Goal: Task Accomplishment & Management: Manage account settings

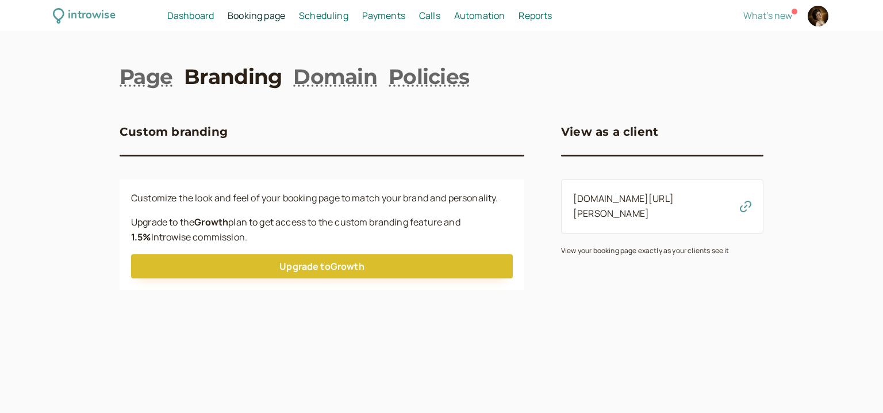
click at [329, 17] on span "Scheduling" at bounding box center [323, 15] width 49 height 13
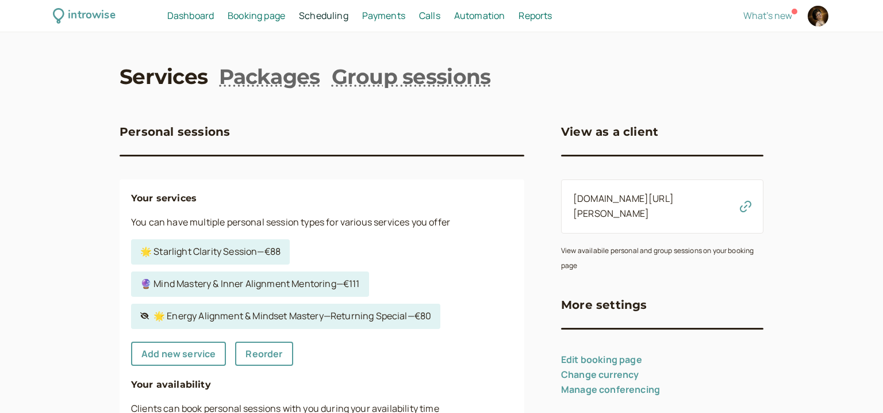
drag, startPoint x: 406, startPoint y: 20, endPoint x: 305, endPoint y: 23, distance: 100.6
click at [405, 22] on span "Payments" at bounding box center [383, 15] width 43 height 13
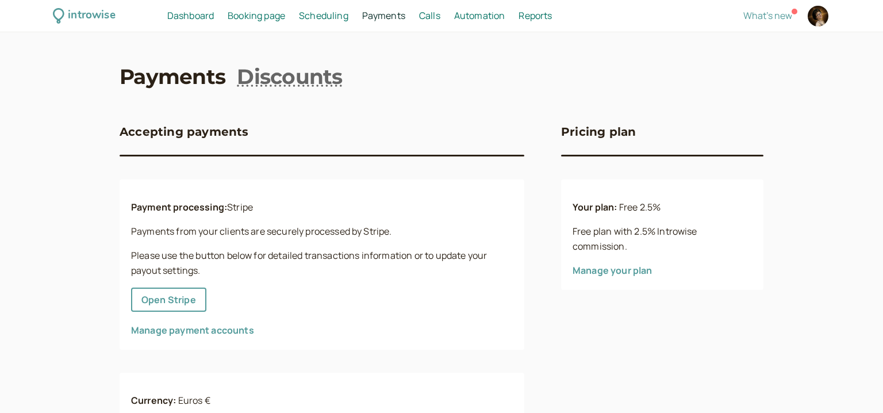
click at [284, 20] on span "Booking page" at bounding box center [256, 15] width 57 height 13
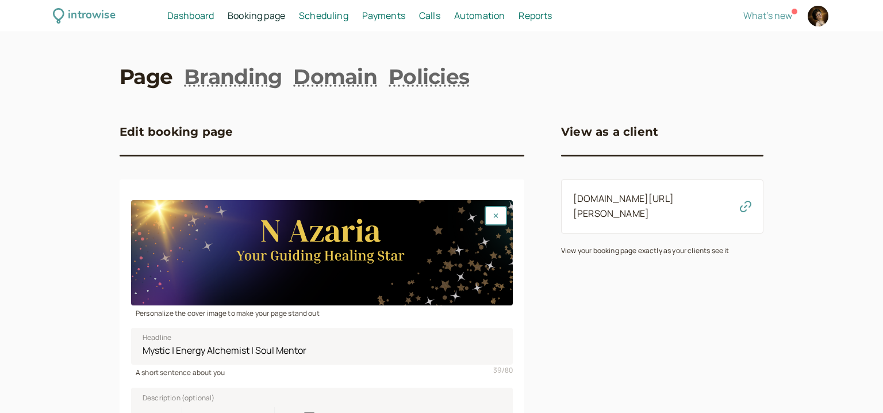
click at [255, 11] on span "Booking page" at bounding box center [256, 15] width 57 height 13
click at [325, 14] on span "Scheduling" at bounding box center [323, 15] width 49 height 13
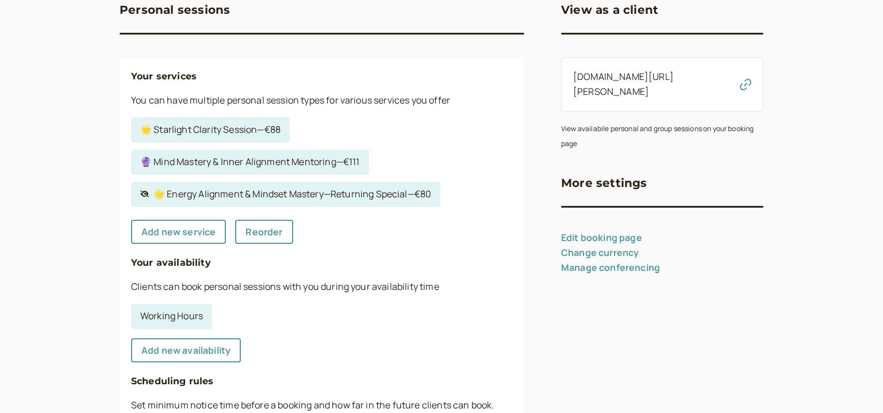
scroll to position [148, 0]
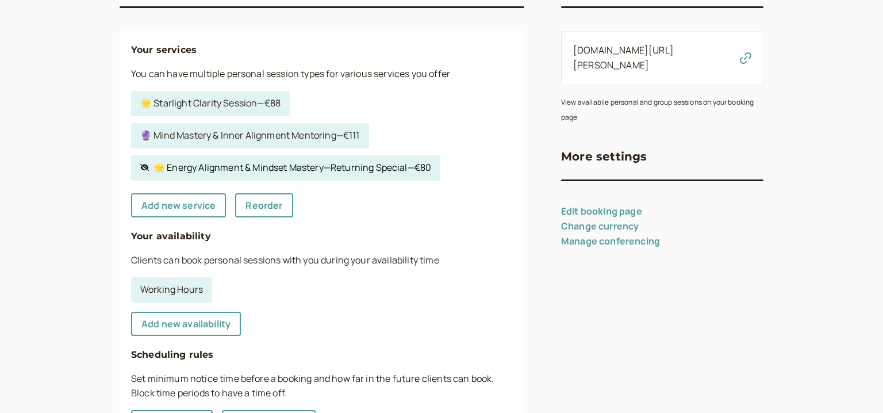
click at [335, 176] on link "Hidden service 🌟 Energy Alignment & Mindset Mastery—Returning Special — €80" at bounding box center [285, 167] width 309 height 25
select select "60"
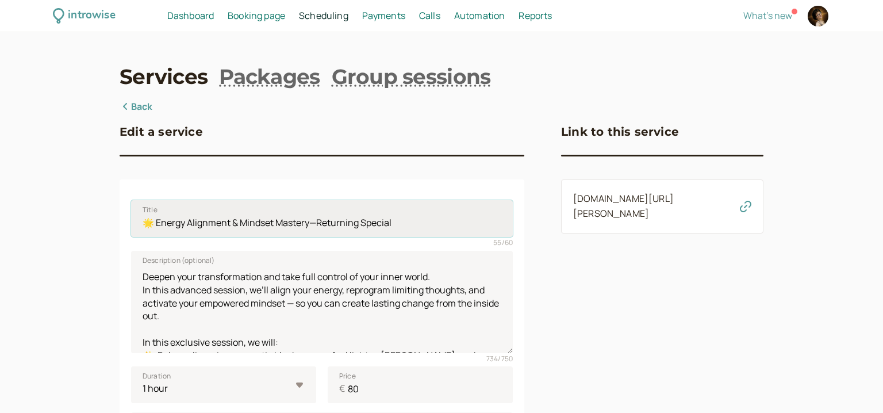
drag, startPoint x: 396, startPoint y: 225, endPoint x: 137, endPoint y: 233, distance: 258.8
click at [137, 233] on input "🌟 Energy Alignment & Mindset Mastery—Returning Special" at bounding box center [322, 218] width 382 height 37
click at [317, 164] on div "Edit a service Title 🌟 Energy Alignment & Mindset Mastery—Returning Special 55 …" at bounding box center [322, 418] width 405 height 639
click at [747, 209] on icon "button" at bounding box center [745, 206] width 11 height 11
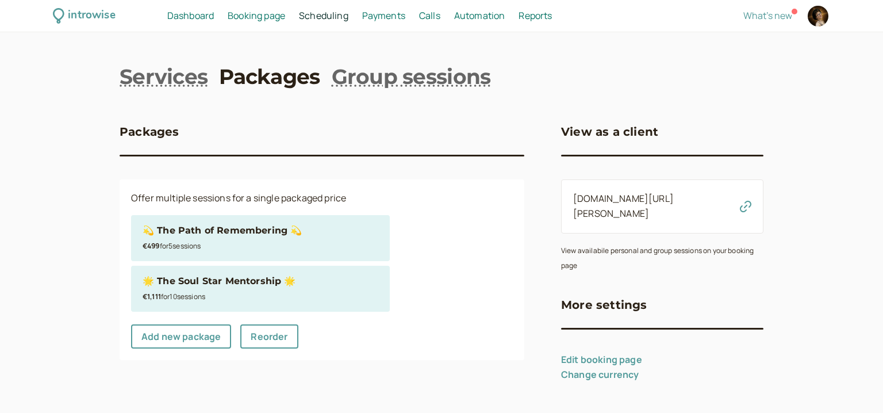
click at [218, 246] on div "€499 for 5 session s" at bounding box center [261, 245] width 236 height 15
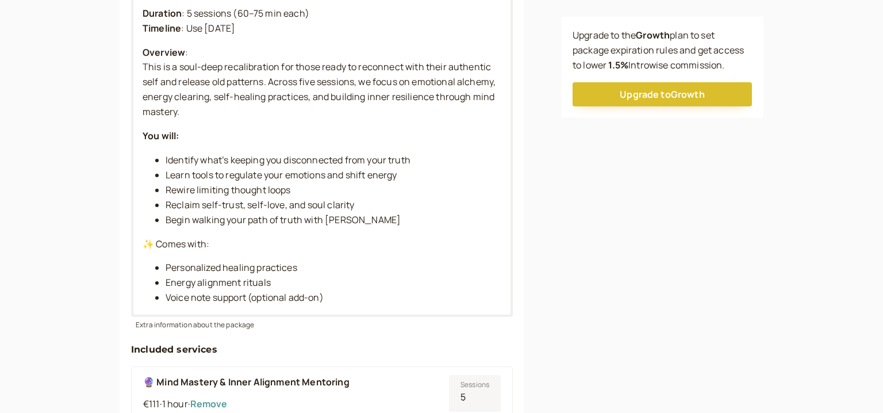
scroll to position [371, 0]
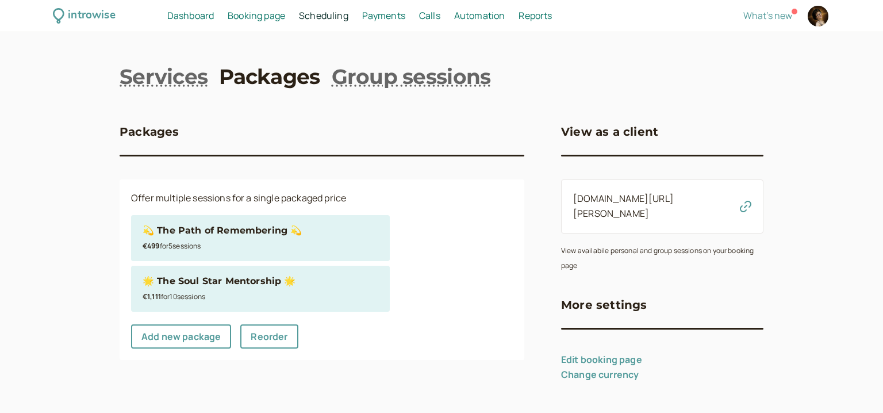
click at [297, 294] on div "€1,111 for 10 session s" at bounding box center [261, 296] width 236 height 15
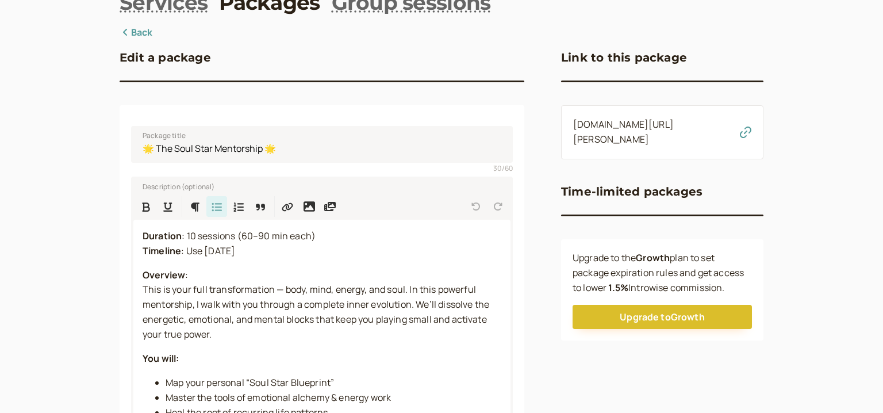
scroll to position [148, 0]
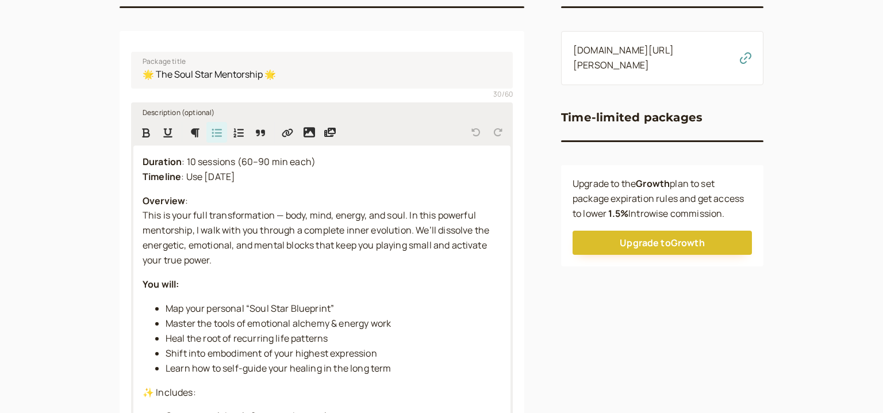
click at [180, 231] on span "This is your full transformation — body, mind, energy, and soul. In this powerf…" at bounding box center [317, 237] width 348 height 57
drag, startPoint x: 180, startPoint y: 231, endPoint x: 401, endPoint y: 263, distance: 223.1
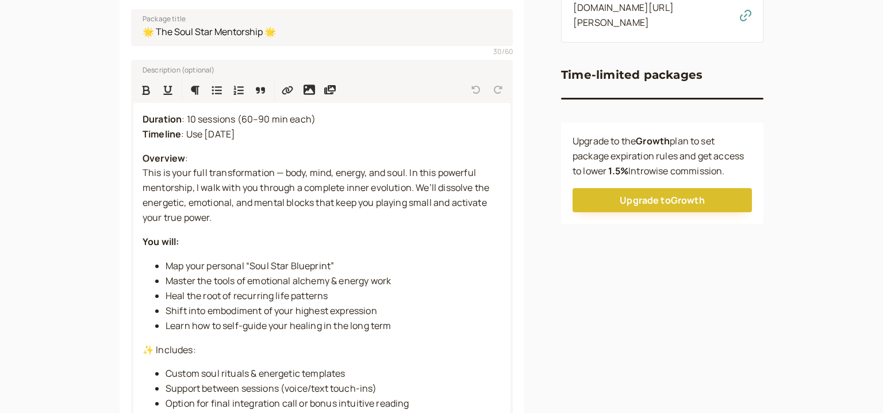
scroll to position [117, 0]
